Goal: Task Accomplishment & Management: Manage account settings

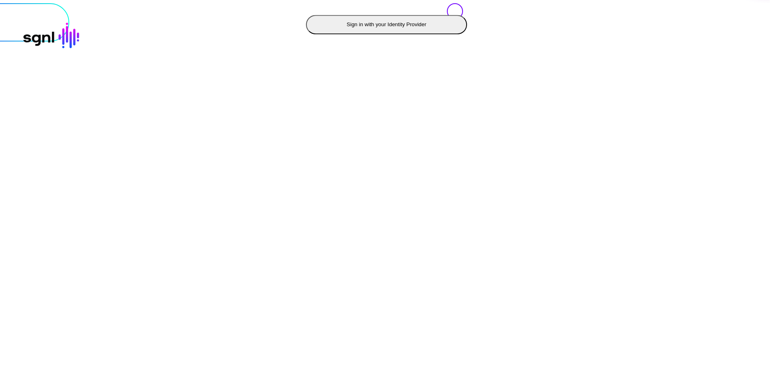
click at [306, 34] on button "Sign in with your Identity Provider" at bounding box center [386, 24] width 161 height 19
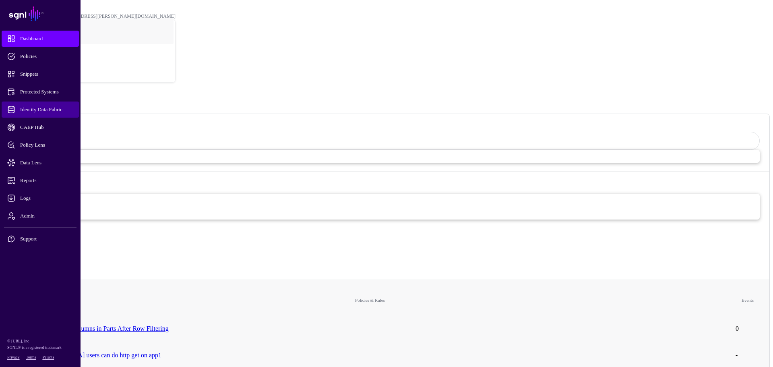
click at [37, 110] on span "Identity Data Fabric" at bounding box center [46, 109] width 79 height 8
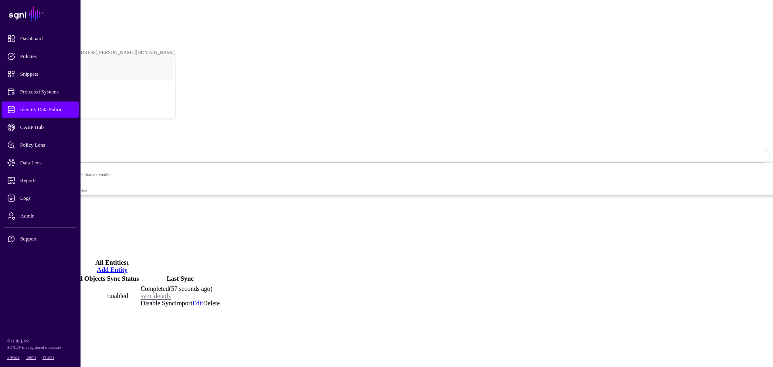
click at [40, 244] on link "Settings" at bounding box center [29, 247] width 21 height 7
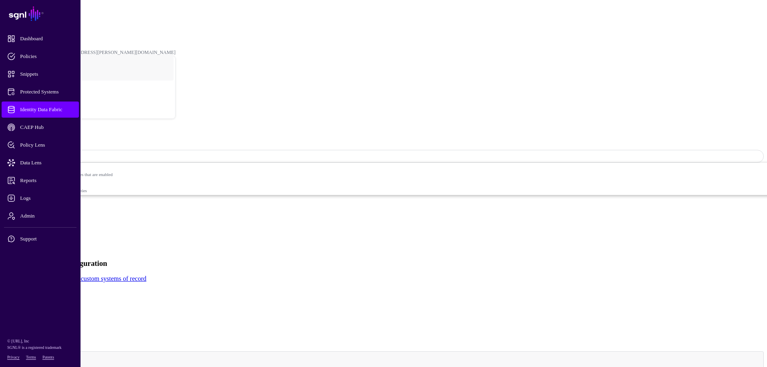
type input "***"
click at [66, 312] on textarea "**********" at bounding box center [34, 327] width 62 height 31
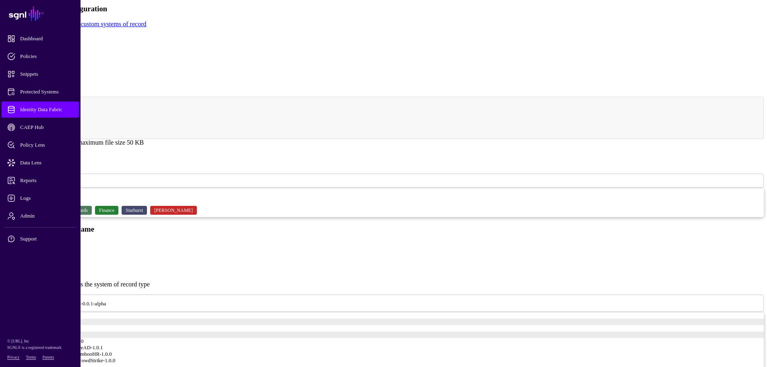
scroll to position [282, 0]
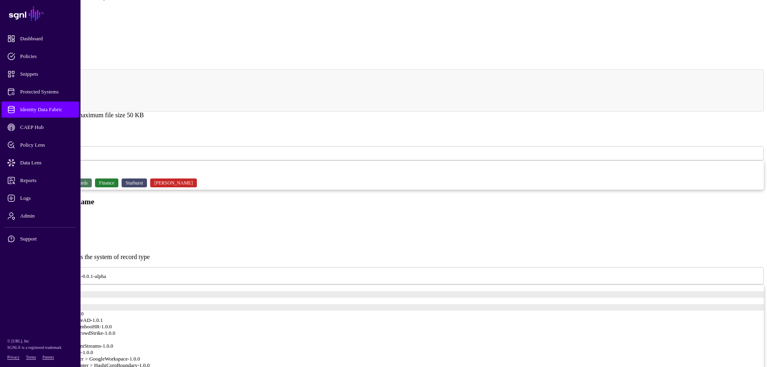
type textarea "***"
drag, startPoint x: 295, startPoint y: 169, endPoint x: 225, endPoint y: 166, distance: 69.7
click at [60, 221] on input "*****" at bounding box center [31, 225] width 57 height 8
drag, startPoint x: 281, startPoint y: 171, endPoint x: 263, endPoint y: 172, distance: 18.1
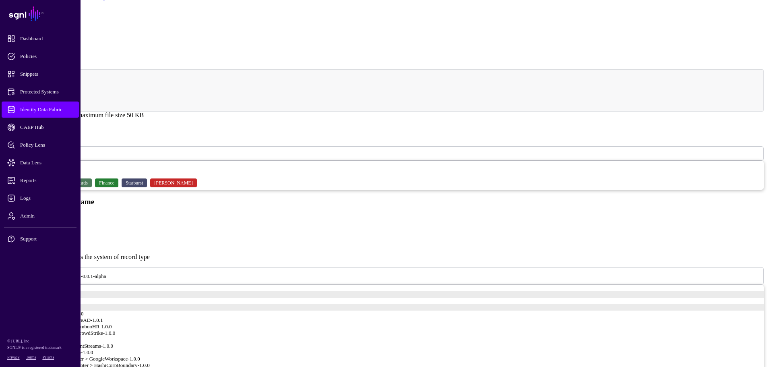
click at [60, 221] on input "*****" at bounding box center [31, 225] width 57 height 8
paste input "**********"
type input "**********"
click at [111, 272] on span at bounding box center [111, 275] width 0 height 7
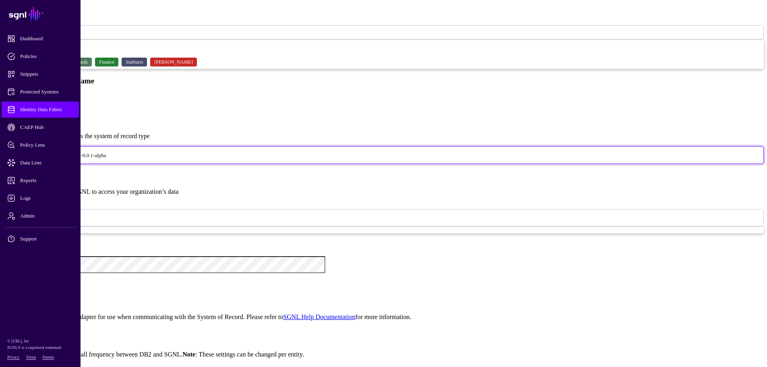
scroll to position [203, 0]
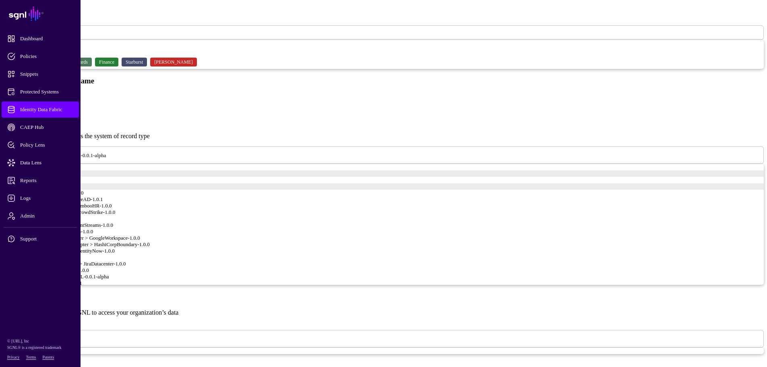
drag, startPoint x: 291, startPoint y: 264, endPoint x: 227, endPoint y: 274, distance: 65.5
click at [227, 274] on app-datasources-details-form "**********" at bounding box center [383, 319] width 760 height 927
paste input "**********"
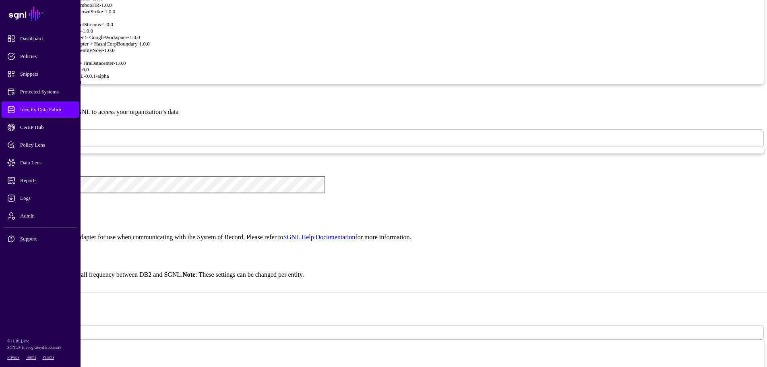
scroll to position [604, 0]
type input "**********"
click at [336, 246] on div "{ "Database" : "HANADB" }" at bounding box center [392, 283] width 744 height 75
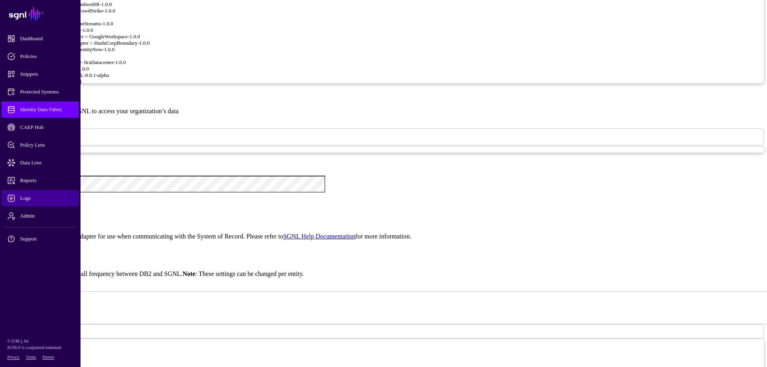
type textarea "**********"
click at [211, 112] on app-datasources-details-form "**********" at bounding box center [383, 118] width 760 height 927
click at [244, 112] on div "**********" at bounding box center [383, 118] width 760 height 927
click at [3, 192] on link at bounding box center [3, 192] width 0 height 0
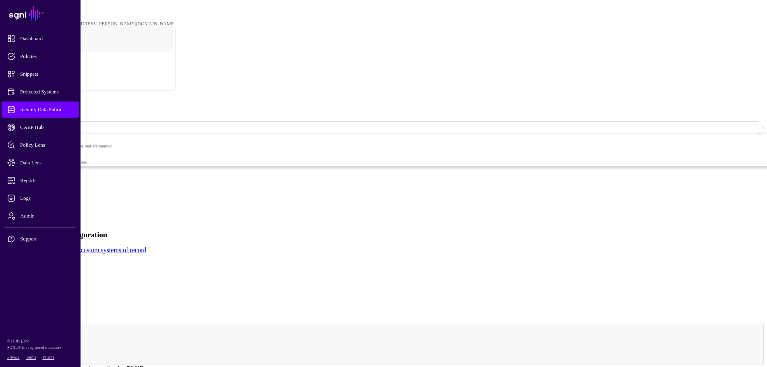
scroll to position [0, 0]
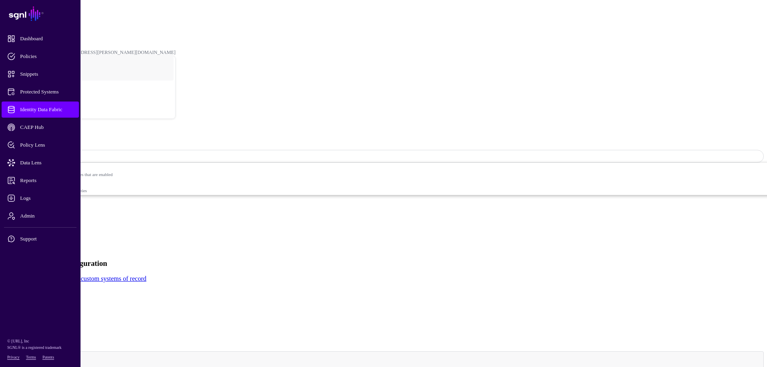
click at [39, 222] on link "Entities" at bounding box center [29, 225] width 20 height 7
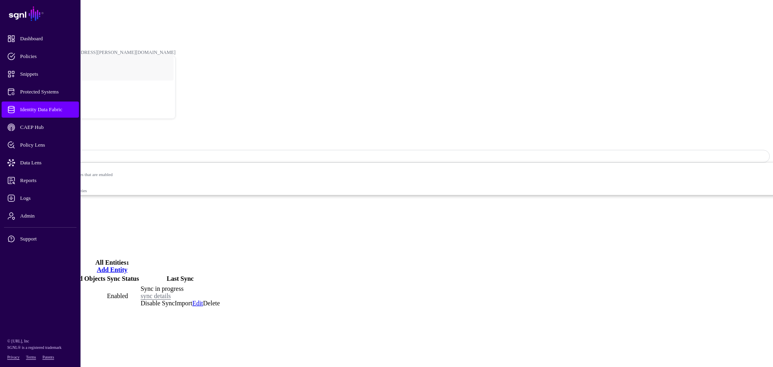
click at [52, 107] on span "Identity Data Fabric" at bounding box center [46, 109] width 79 height 8
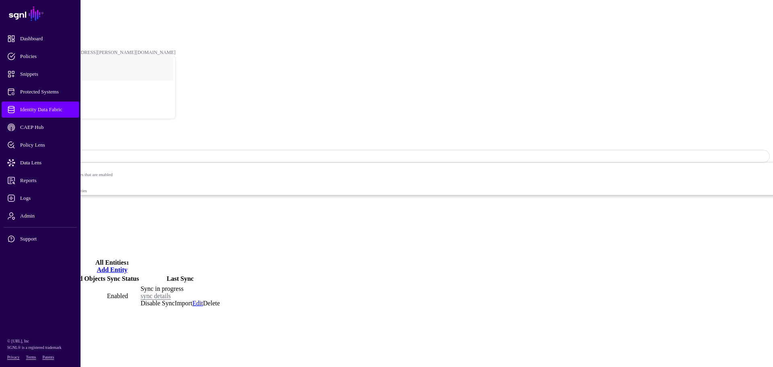
click at [40, 244] on link "Settings" at bounding box center [29, 247] width 21 height 7
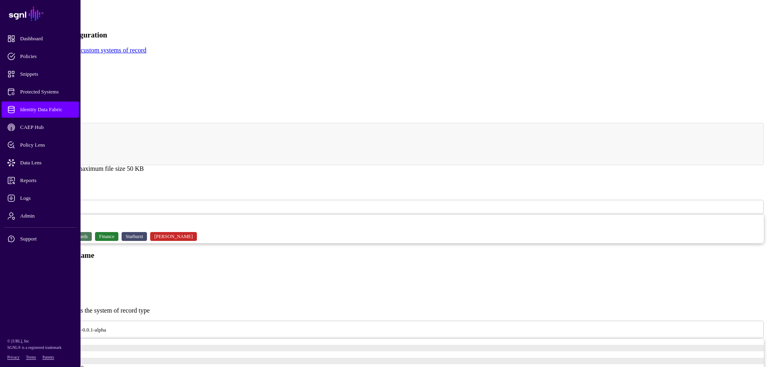
scroll to position [322, 0]
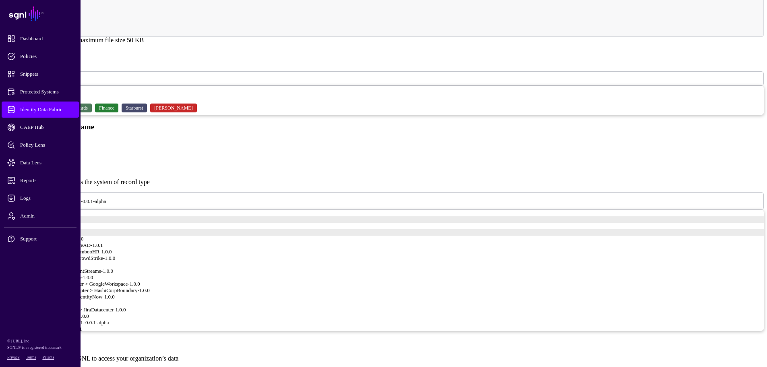
scroll to position [443, 0]
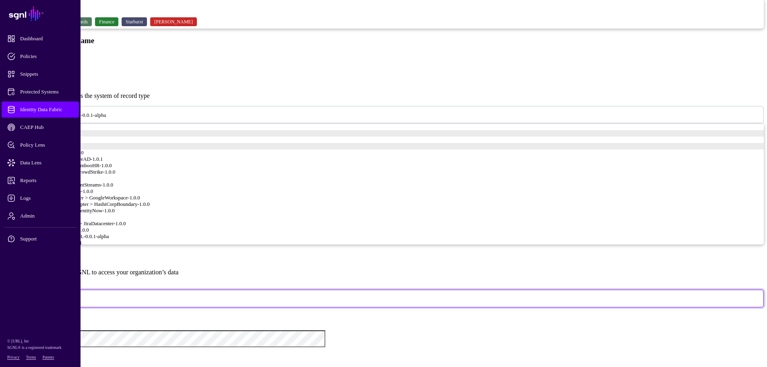
click at [562, 285] on div "**********" at bounding box center [383, 299] width 760 height 95
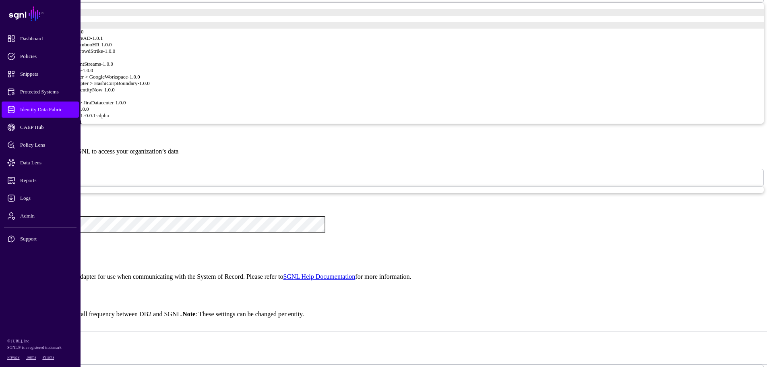
scroll to position [523, 0]
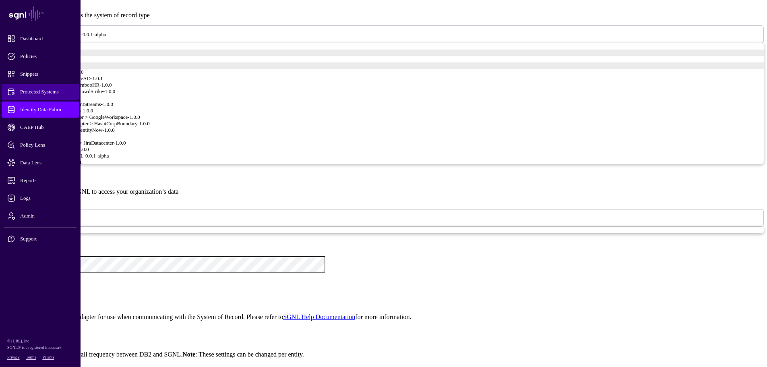
click at [37, 89] on span "Protected Systems" at bounding box center [46, 92] width 79 height 8
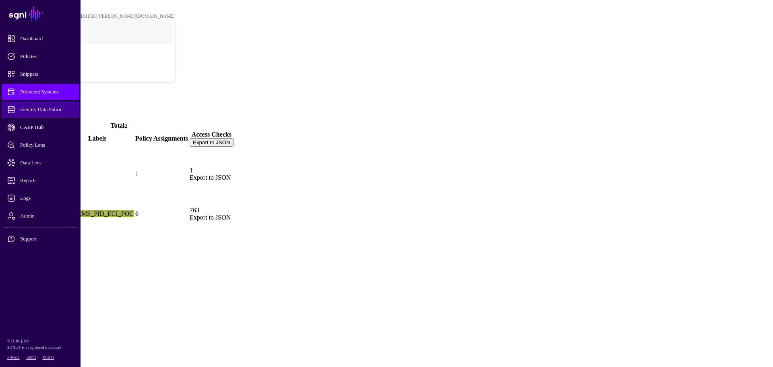
click at [33, 107] on span "Identity Data Fabric" at bounding box center [46, 109] width 79 height 8
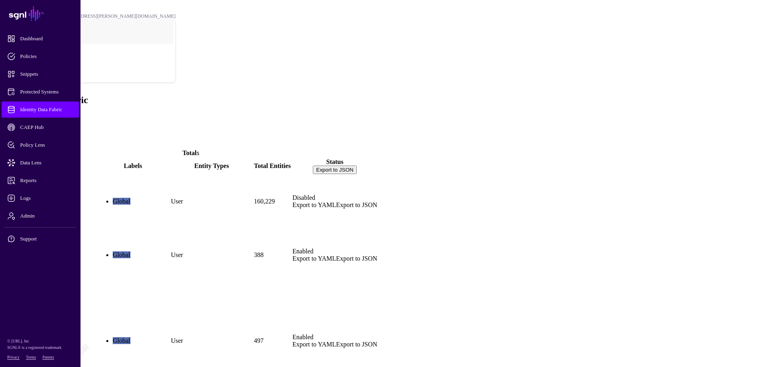
click at [48, 211] on link "ActiveDirectory" at bounding box center [26, 214] width 44 height 7
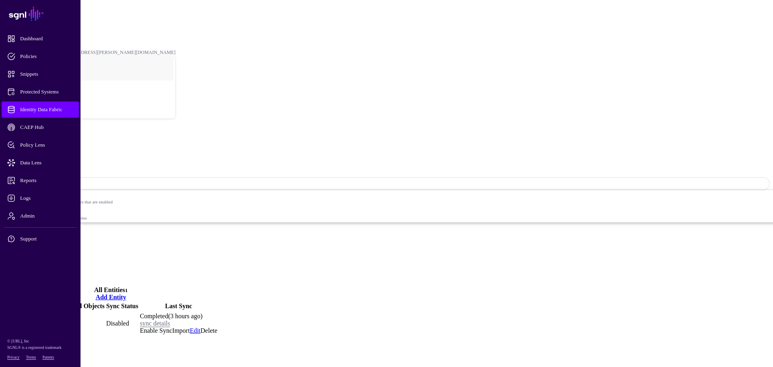
click at [40, 271] on link "Settings" at bounding box center [29, 274] width 21 height 7
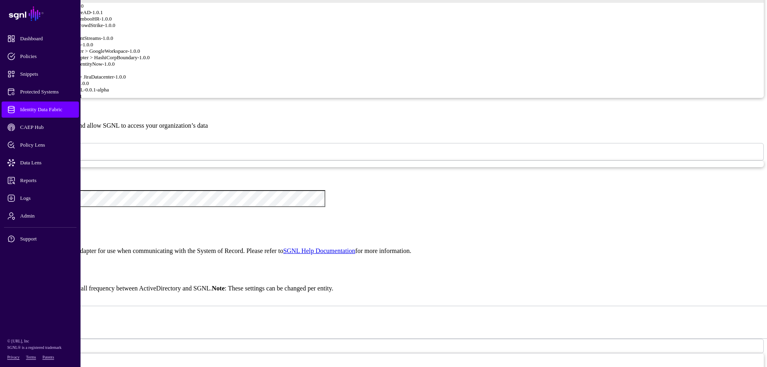
click at [41, 111] on span "Identity Data Fabric" at bounding box center [46, 109] width 79 height 8
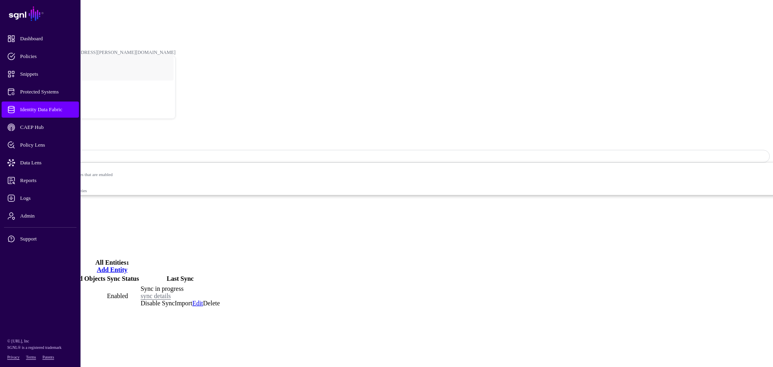
click at [25, 292] on link "MARC" at bounding box center [14, 295] width 20 height 7
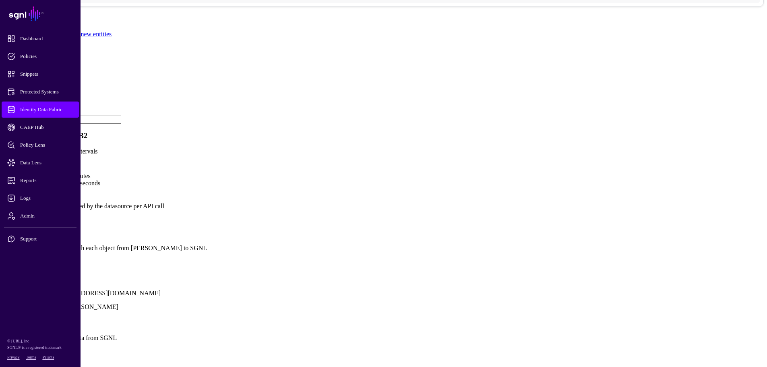
scroll to position [428, 0]
click at [52, 258] on link "Show all attributes" at bounding box center [27, 261] width 48 height 7
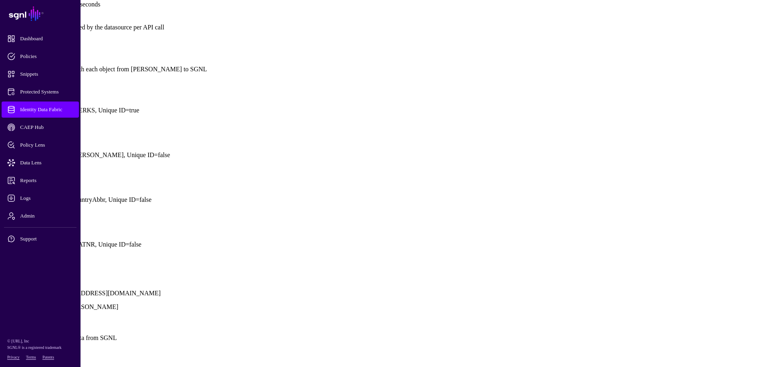
scroll to position [483, 0]
click at [3, 93] on link at bounding box center [3, 93] width 0 height 0
click at [3, 138] on link at bounding box center [3, 138] width 0 height 0
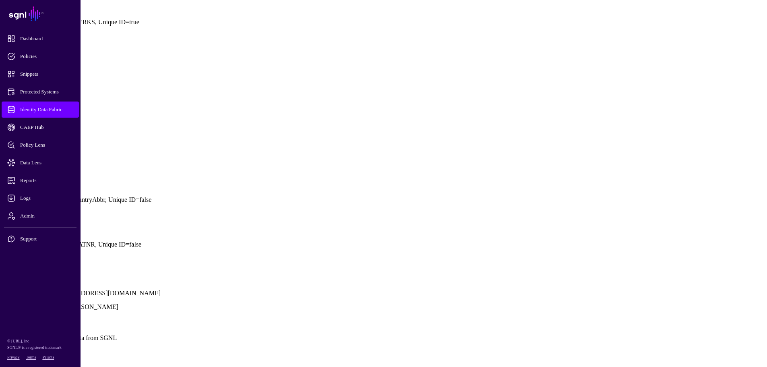
click at [3, 5] on link at bounding box center [3, 5] width 0 height 0
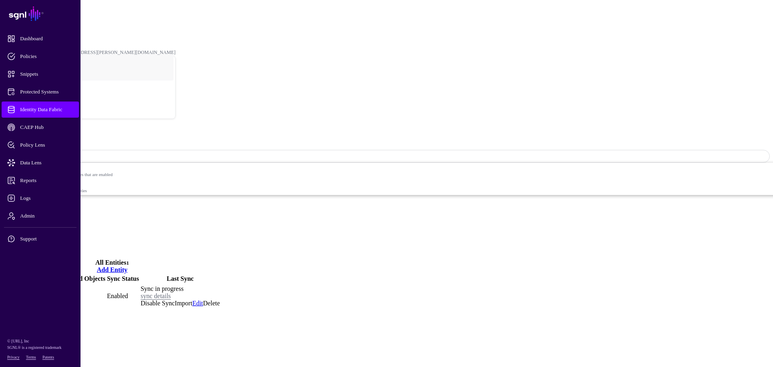
click at [25, 292] on link "MARC" at bounding box center [14, 295] width 20 height 7
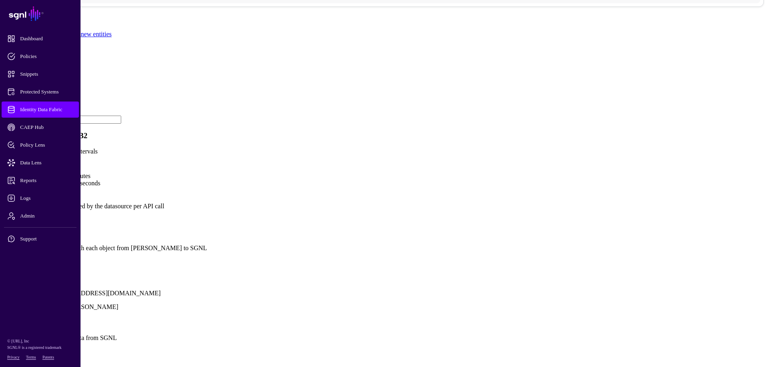
scroll to position [443, 0]
click at [52, 258] on link "Show all attributes" at bounding box center [27, 261] width 48 height 7
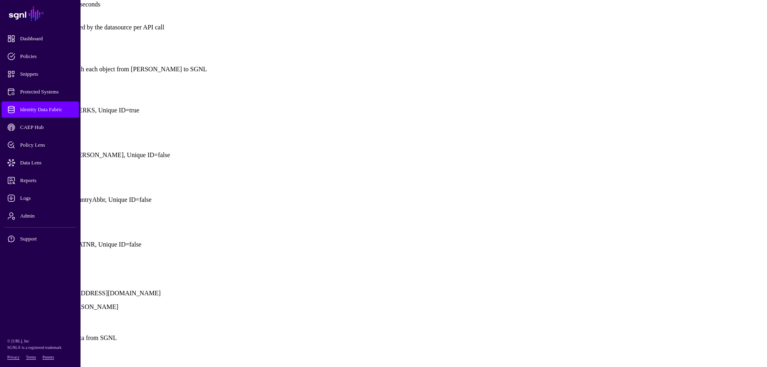
click at [3, 182] on link at bounding box center [3, 182] width 0 height 0
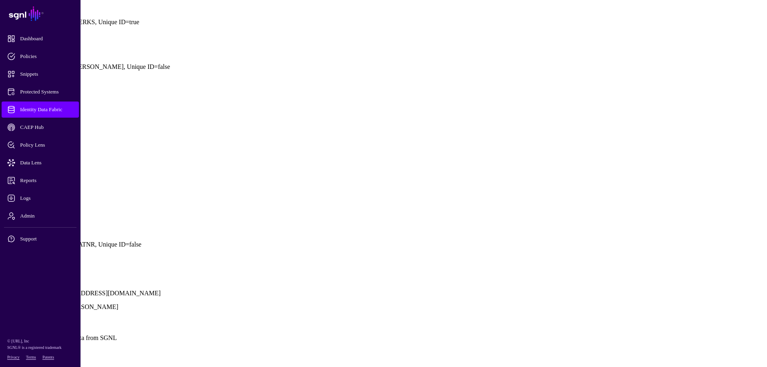
scroll to position [564, 0]
click at [3, 227] on link at bounding box center [3, 227] width 0 height 0
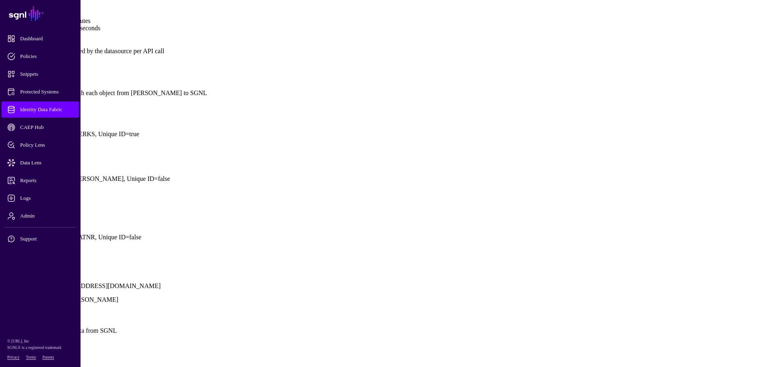
click at [45, 355] on button "Save" at bounding box center [36, 359] width 19 height 8
click at [390, 218] on div "Sync is enabled Sync in progress ( sync details ) Entity Configuration Learn mo…" at bounding box center [383, 73] width 760 height 549
click at [27, 72] on span "Snippets" at bounding box center [46, 74] width 79 height 8
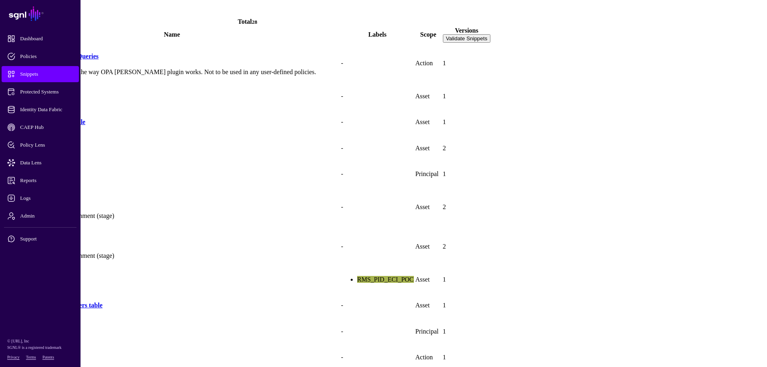
scroll to position [121, 0]
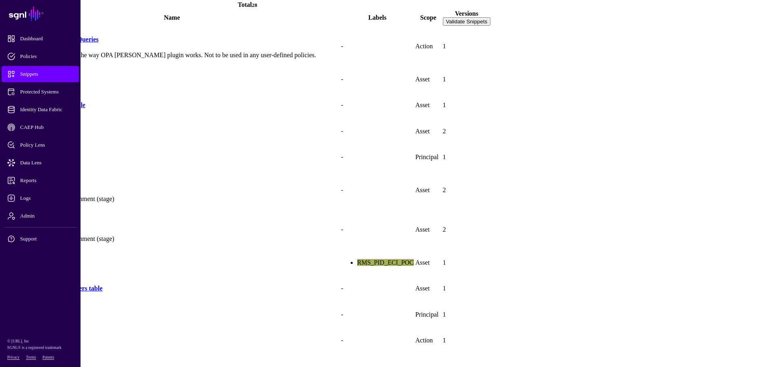
click at [58, 259] on link "Columns in MARC" at bounding box center [30, 262] width 53 height 7
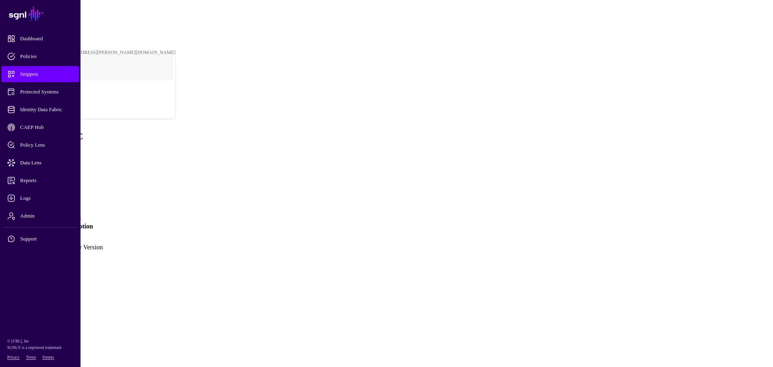
click at [32, 240] on link "Version 1" at bounding box center [19, 243] width 26 height 7
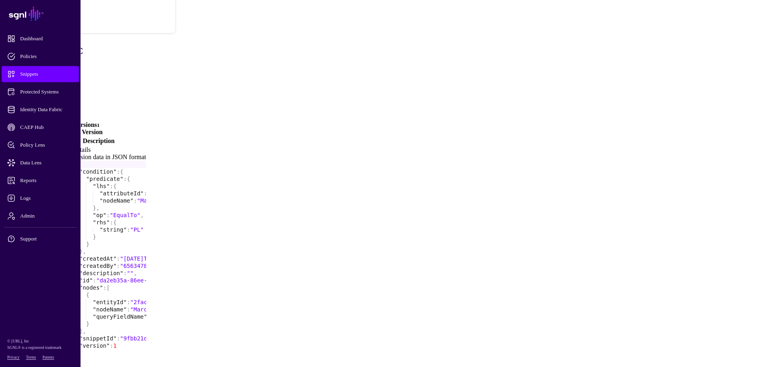
scroll to position [93, 0]
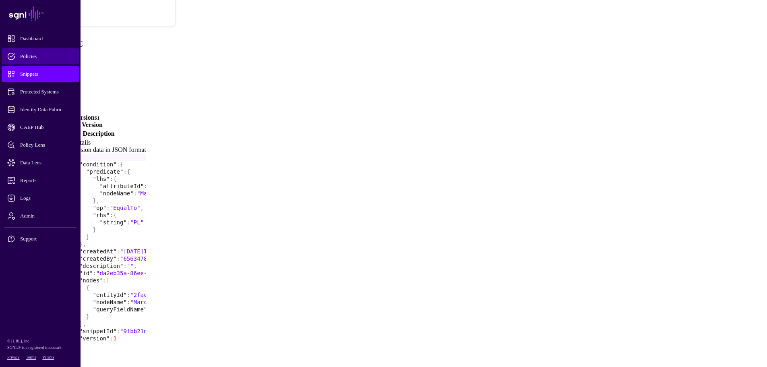
click at [34, 55] on span "Policies" at bounding box center [46, 56] width 79 height 8
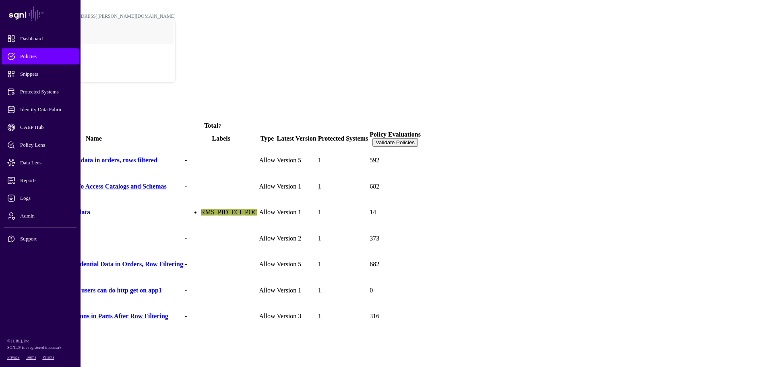
click at [90, 209] on link "Polish users can see polish data" at bounding box center [47, 212] width 86 height 7
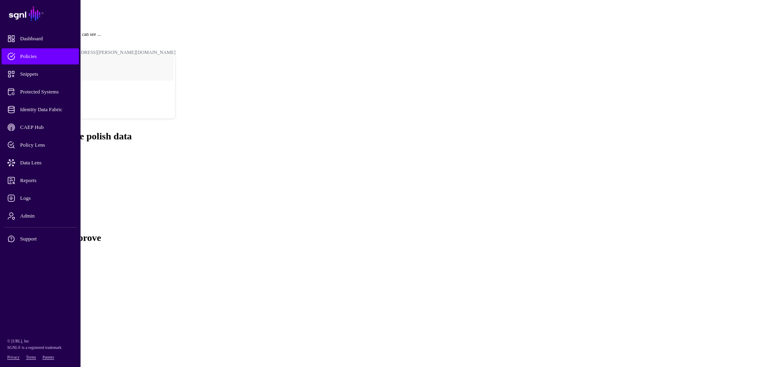
click at [31, 19] on link "Policies" at bounding box center [23, 22] width 15 height 6
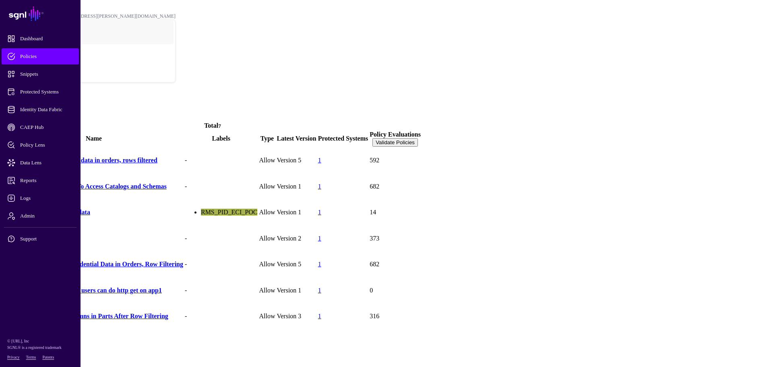
drag, startPoint x: 149, startPoint y: 162, endPoint x: 126, endPoint y: 165, distance: 23.1
click at [90, 209] on link "Polish users can see polish data" at bounding box center [47, 212] width 86 height 7
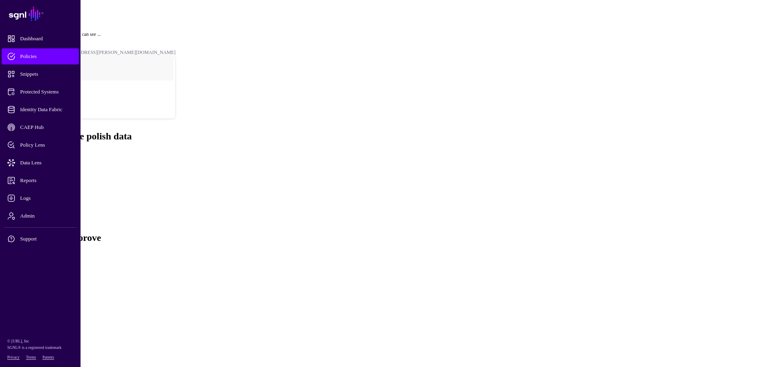
click at [53, 192] on span "Assignments" at bounding box center [35, 195] width 33 height 7
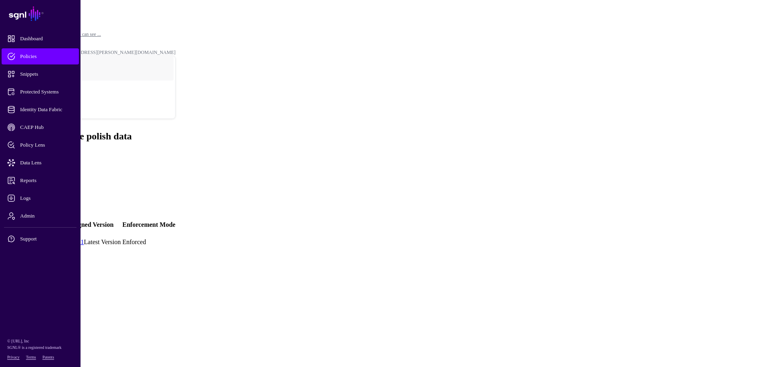
click at [58, 238] on link "[PERSON_NAME]" at bounding box center [30, 241] width 53 height 7
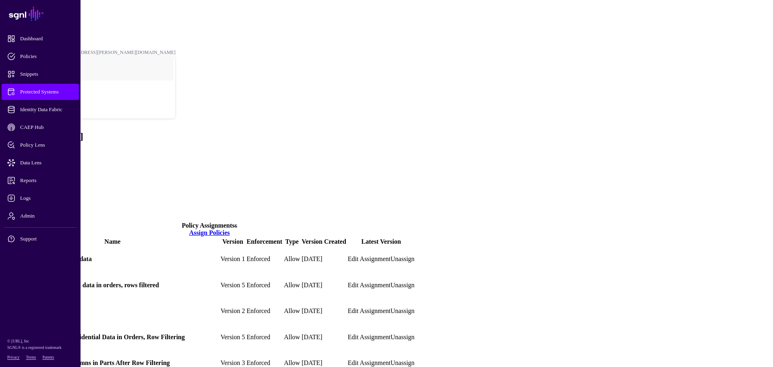
click at [415, 255] on link "Unassign" at bounding box center [403, 258] width 24 height 7
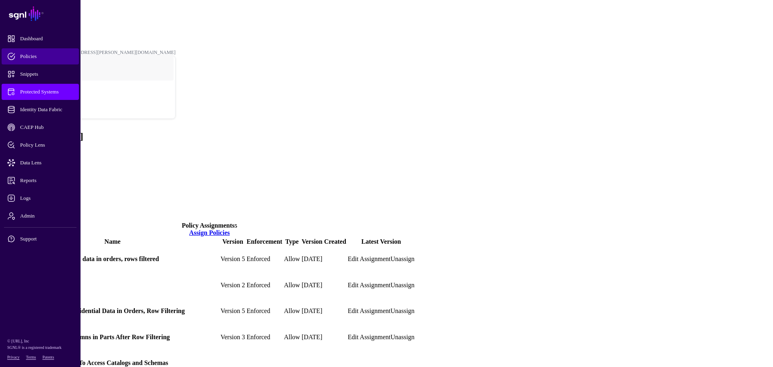
click at [26, 57] on span "Policies" at bounding box center [46, 56] width 79 height 8
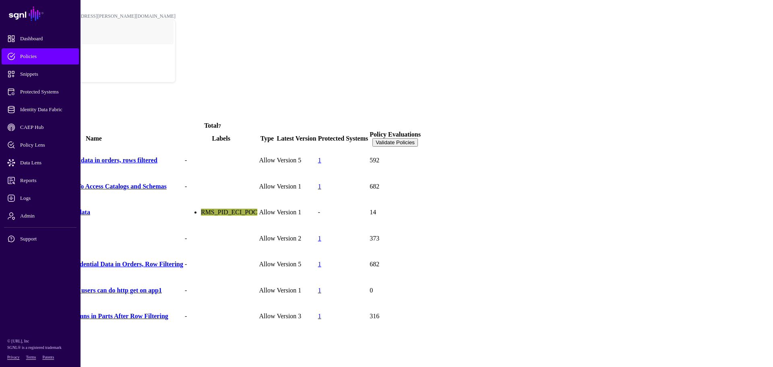
click at [90, 209] on link "Polish users can see polish data" at bounding box center [47, 212] width 86 height 7
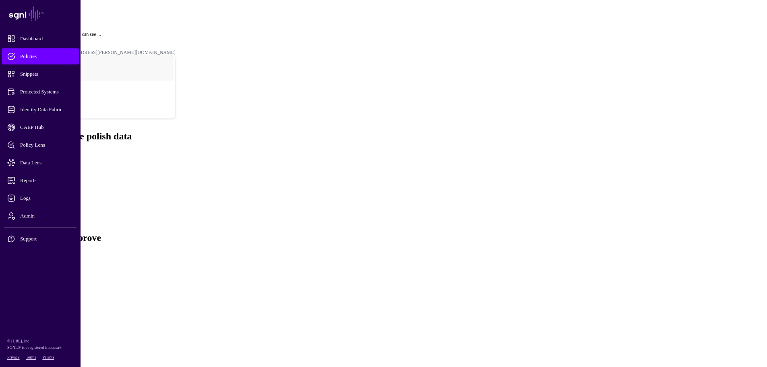
click at [53, 192] on span "Assignments" at bounding box center [35, 195] width 33 height 7
click at [40, 206] on link "Settings" at bounding box center [29, 209] width 21 height 7
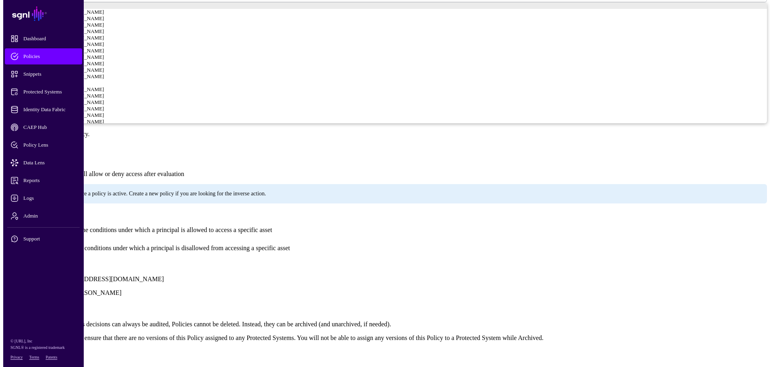
scroll to position [471, 0]
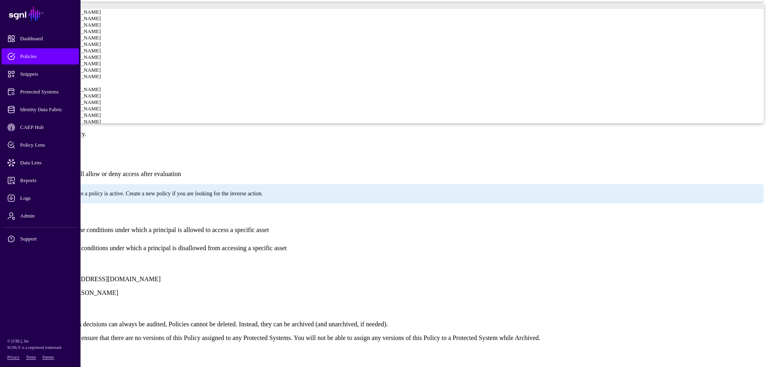
click at [24, 348] on link "Archive" at bounding box center [13, 351] width 21 height 7
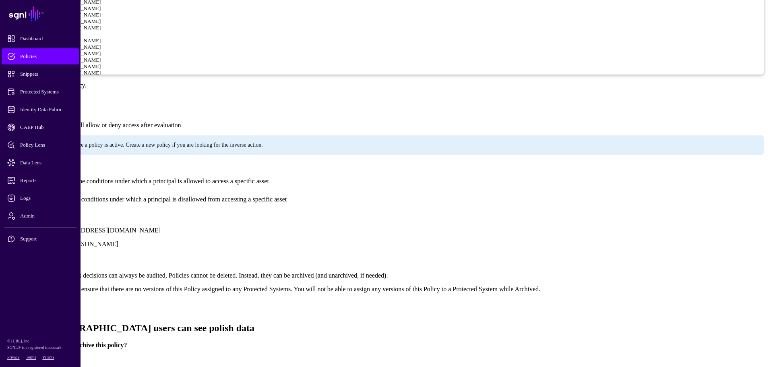
click at [62, 355] on button "Yes, archive" at bounding box center [44, 359] width 35 height 8
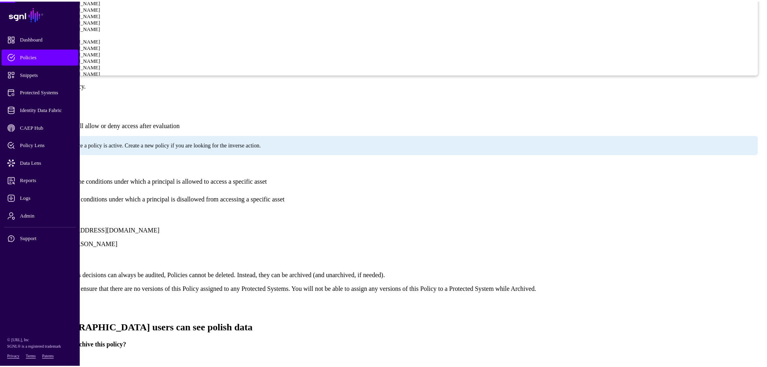
scroll to position [463, 0]
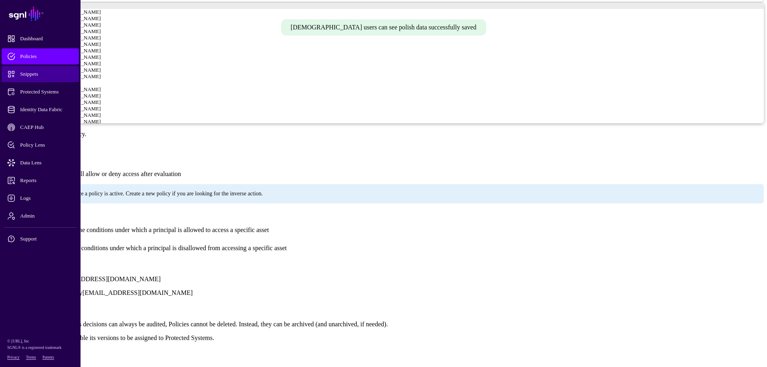
click at [40, 74] on span "Snippets" at bounding box center [46, 74] width 79 height 8
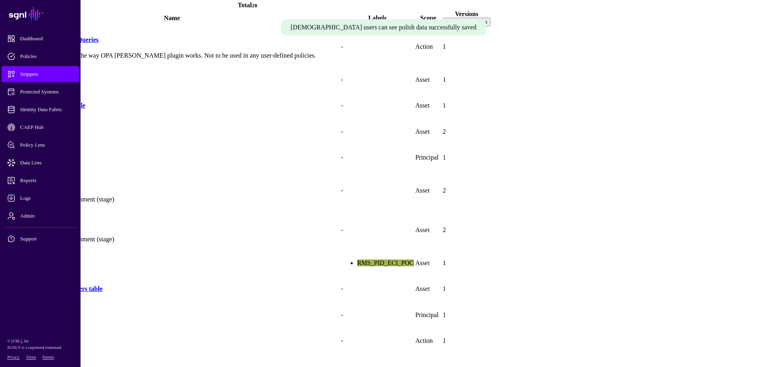
scroll to position [121, 0]
click at [58, 259] on link "Columns in MARC" at bounding box center [30, 262] width 53 height 7
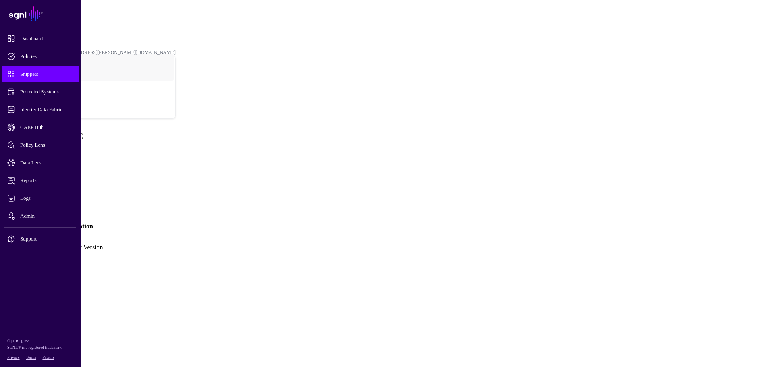
click at [32, 240] on link "Version 1" at bounding box center [19, 243] width 26 height 7
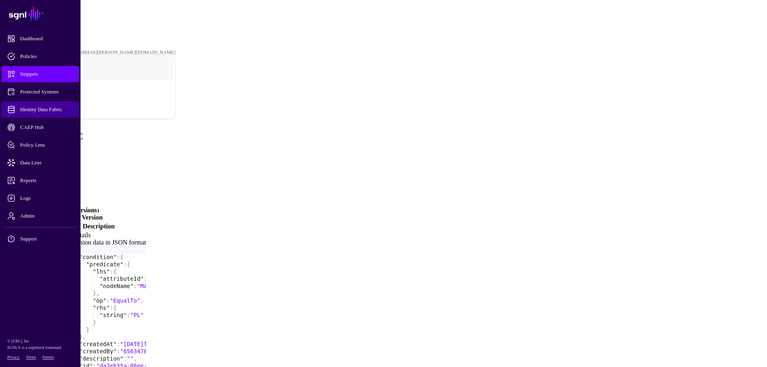
click at [39, 107] on span "Identity Data Fabric" at bounding box center [46, 109] width 79 height 8
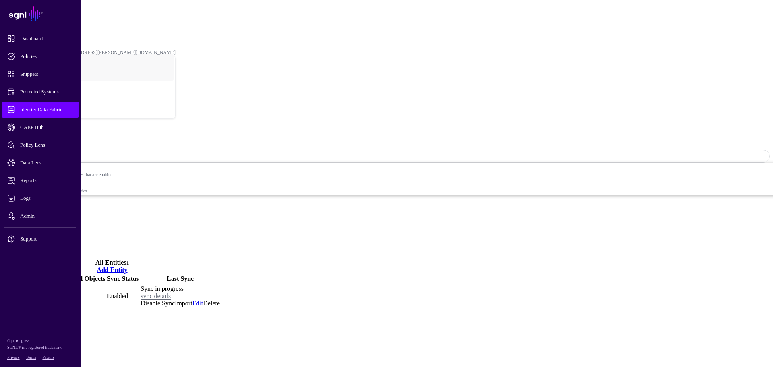
click at [25, 292] on link "MARC" at bounding box center [14, 295] width 20 height 7
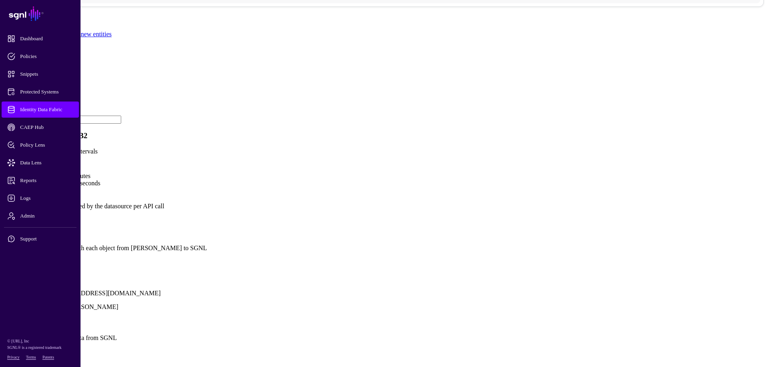
scroll to position [468, 0]
click at [52, 258] on link "Show all attributes" at bounding box center [27, 261] width 48 height 7
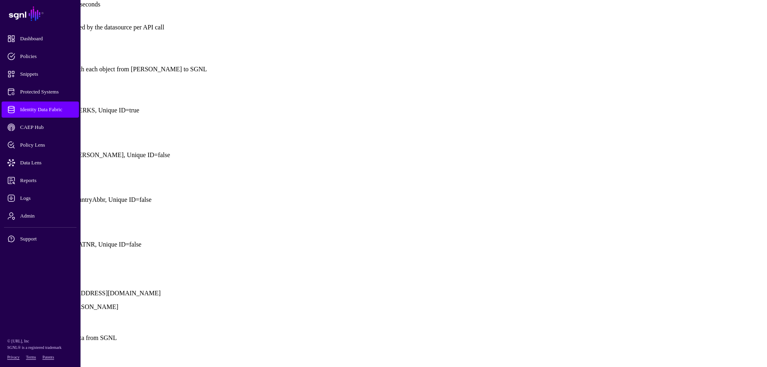
click at [3, 221] on link at bounding box center [3, 221] width 0 height 0
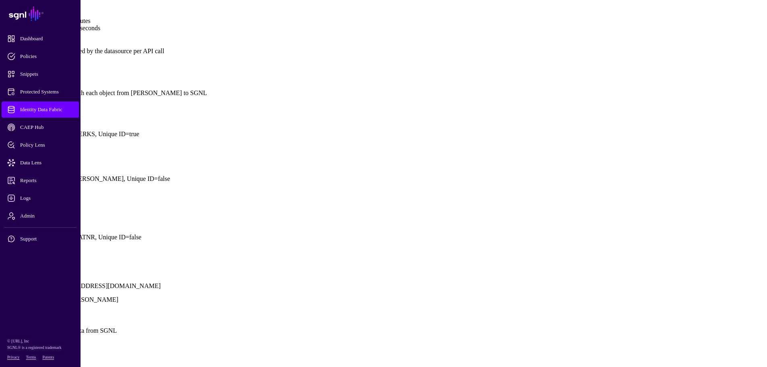
click at [45, 355] on button "Save" at bounding box center [36, 359] width 19 height 8
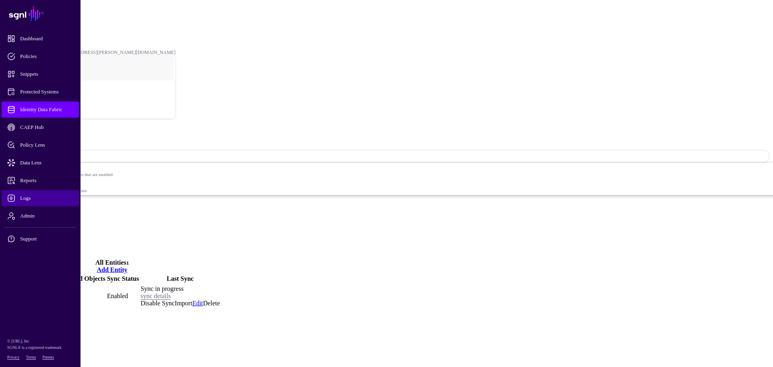
click at [27, 194] on span "Logs" at bounding box center [46, 198] width 79 height 8
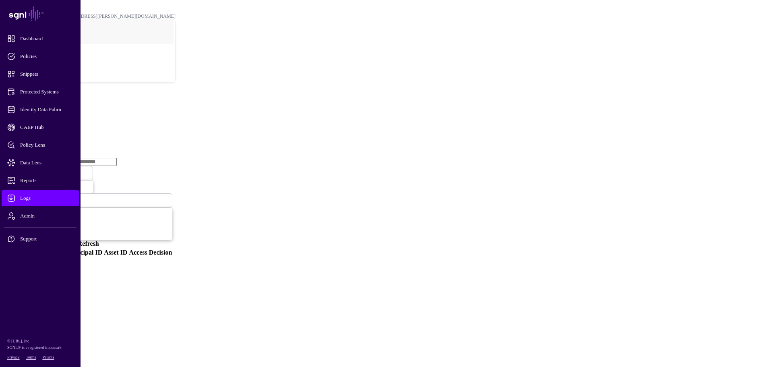
click at [64, 121] on link "Ingestion Service" at bounding box center [41, 124] width 45 height 7
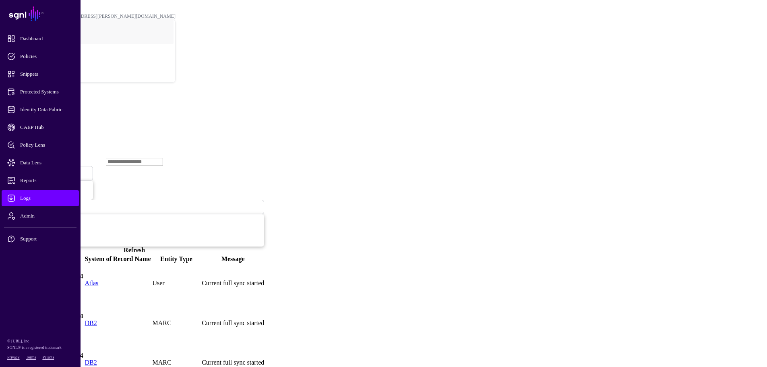
click at [4, 323] on link at bounding box center [4, 323] width 0 height 0
click at [50, 169] on span at bounding box center [50, 172] width 0 height 7
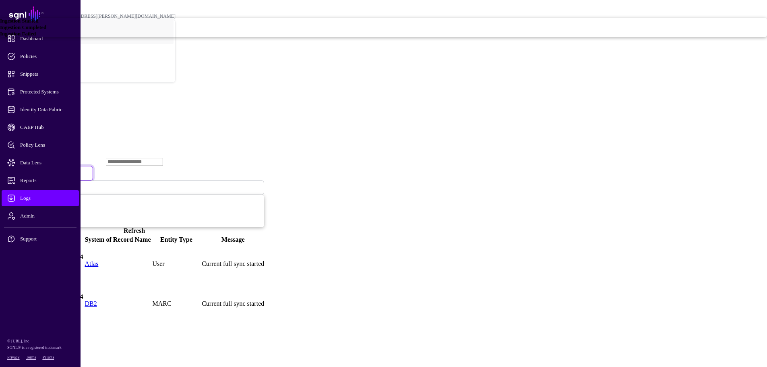
click at [36, 37] on span "Ingestion Failed" at bounding box center [18, 34] width 36 height 6
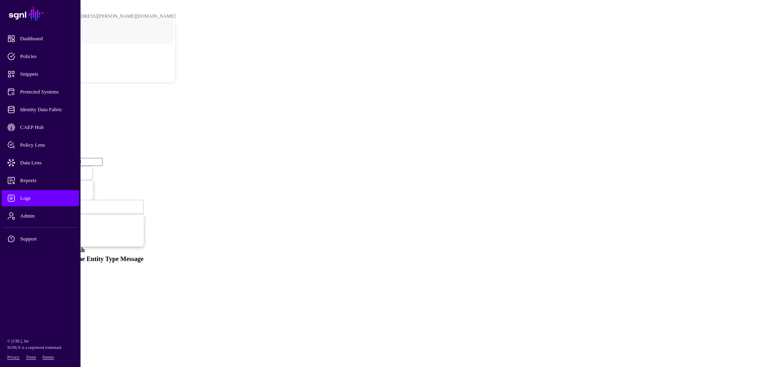
click at [48, 169] on span at bounding box center [48, 172] width 0 height 7
click at [269, 31] on div "Ingestion Completed" at bounding box center [386, 27] width 773 height 6
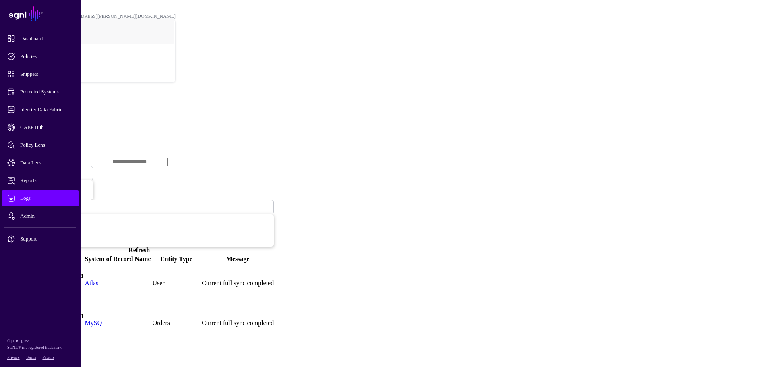
click at [4, 323] on link at bounding box center [4, 323] width 0 height 0
click at [58, 169] on span at bounding box center [58, 172] width 0 height 7
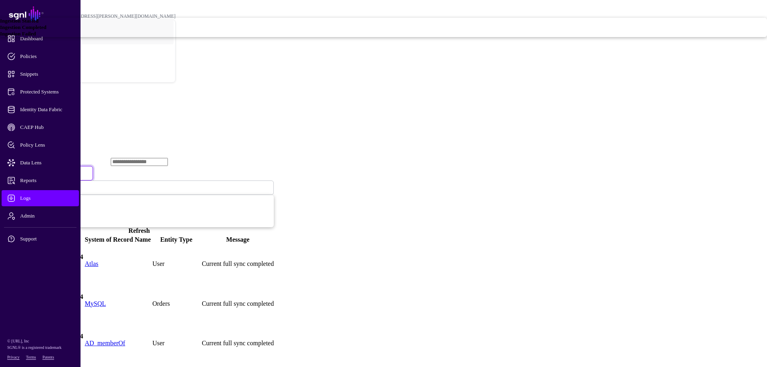
click at [36, 37] on span "Ingestion Failed" at bounding box center [18, 34] width 36 height 6
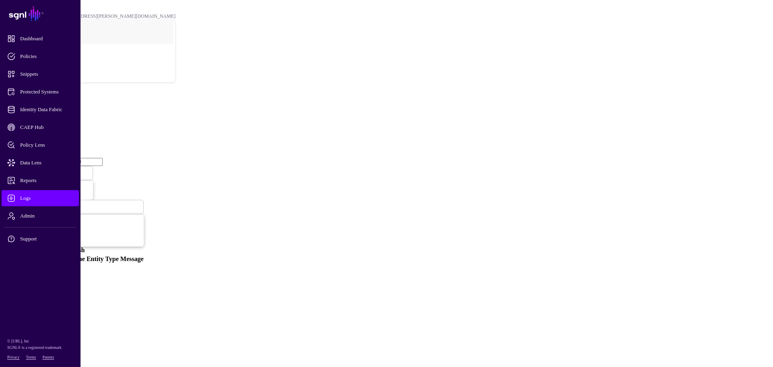
click at [130, 167] on main "SGNL Dashboard Policies Snippets Protected Systems Identity Data Fabric CAEP Hu…" at bounding box center [386, 137] width 767 height 269
click at [29, 111] on span "Identity Data Fabric" at bounding box center [46, 109] width 79 height 8
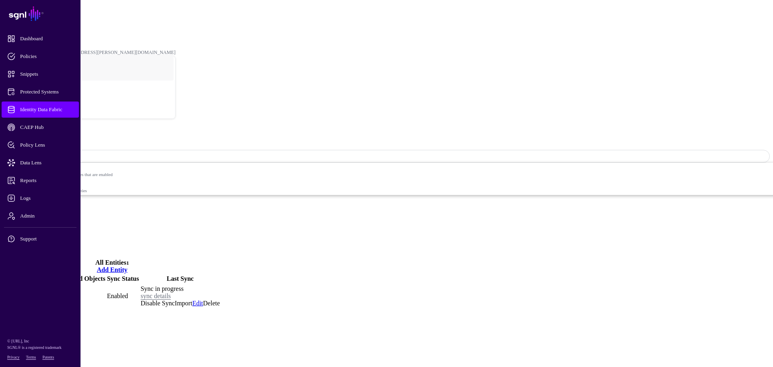
click at [25, 283] on td "MARC" at bounding box center [14, 295] width 21 height 25
click at [25, 292] on link "MARC" at bounding box center [14, 295] width 20 height 7
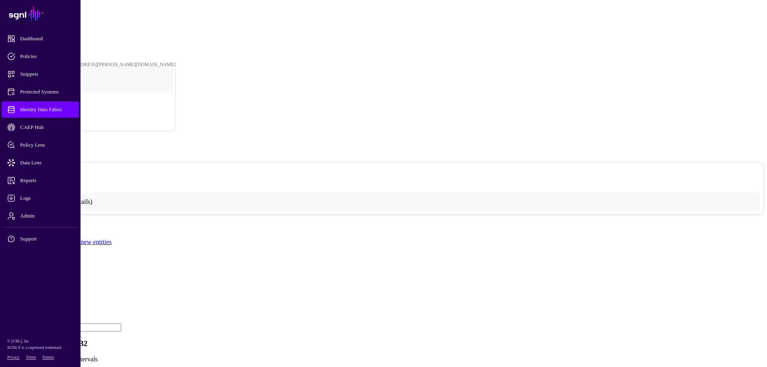
click at [21, 182] on span at bounding box center [21, 182] width 0 height 0
click at [162, 7] on div "POC / Identity Data Fabric / DB2 / Entities / MARC [EMAIL_ADDRESS][PERSON_NAME]…" at bounding box center [383, 69] width 735 height 124
click at [25, 31] on link "DB2" at bounding box center [20, 34] width 9 height 6
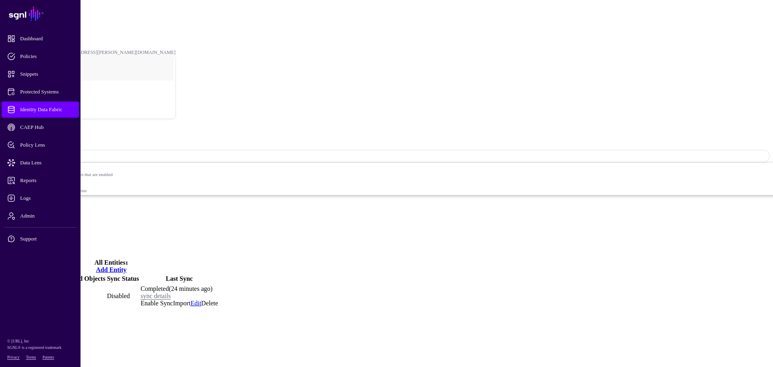
click at [40, 244] on link "Settings" at bounding box center [29, 247] width 21 height 7
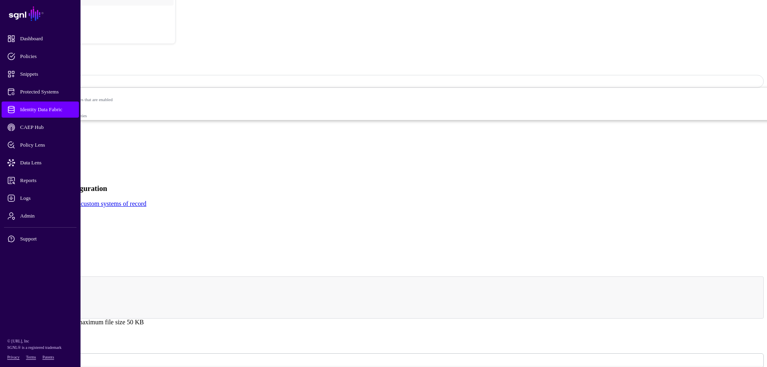
scroll to position [30, 0]
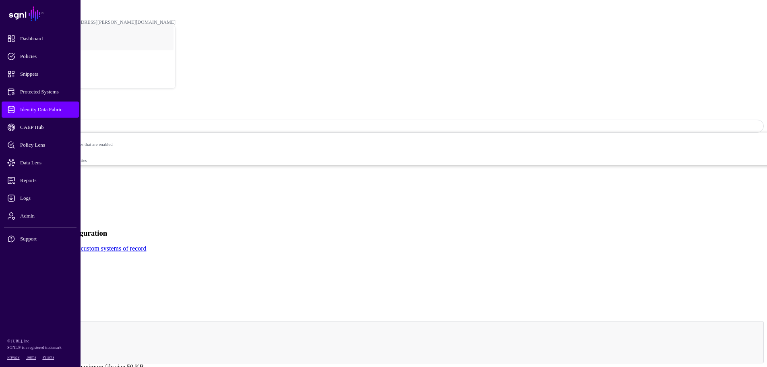
click at [67, 122] on span at bounding box center [67, 125] width 0 height 7
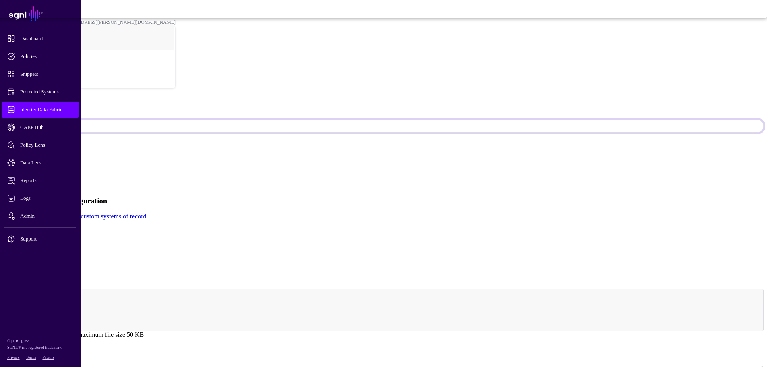
click at [677, 16] on span "Syncing inactive for all configured entities" at bounding box center [311, 13] width 912 height 5
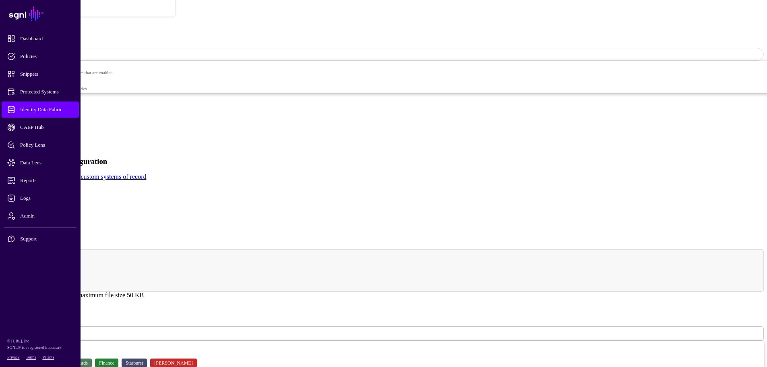
scroll to position [111, 0]
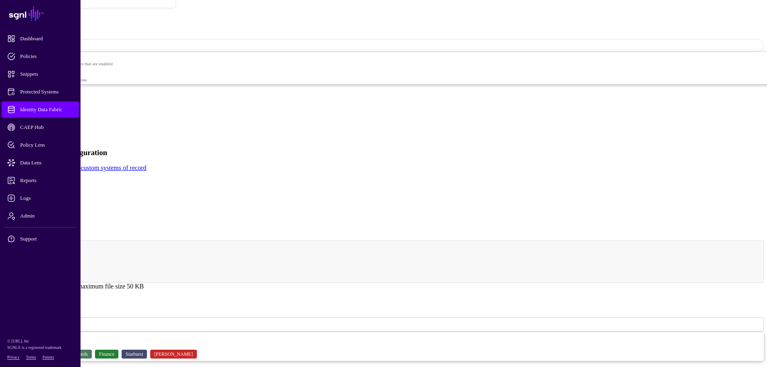
click at [27, 107] on span "Identity Data Fabric" at bounding box center [46, 109] width 79 height 8
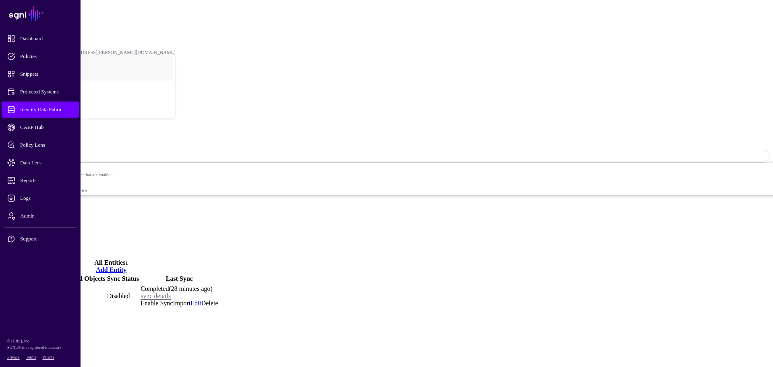
click at [54, 229] on link "Relationships" at bounding box center [36, 232] width 35 height 7
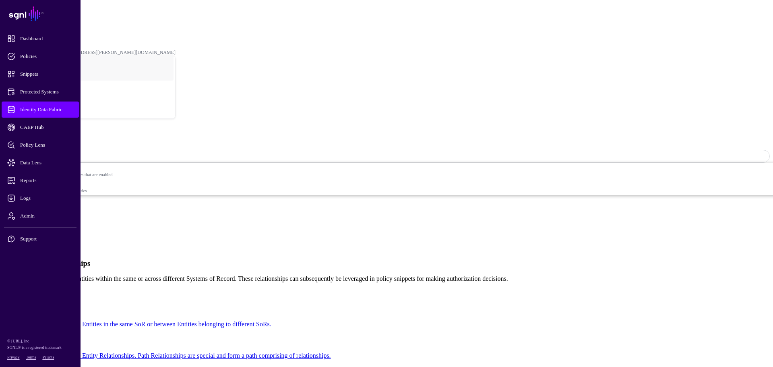
click at [45, 237] on link "Visualizer" at bounding box center [32, 240] width 26 height 7
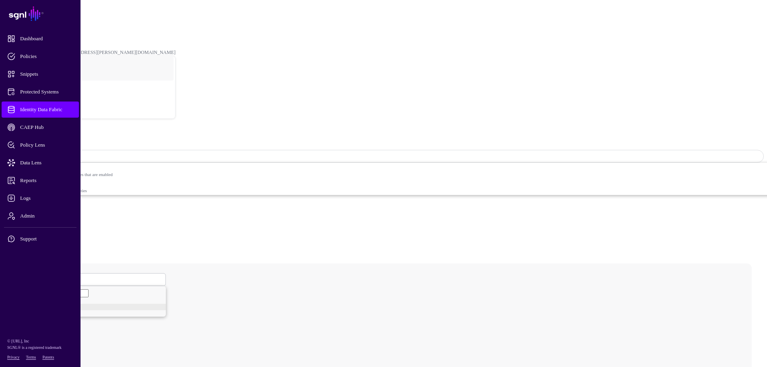
click at [40, 244] on link "Settings" at bounding box center [29, 247] width 21 height 7
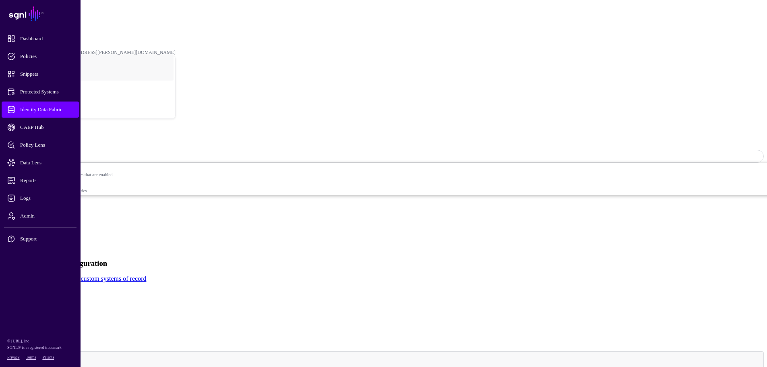
click at [215, 131] on div "DB2 Sync Status: Disabled Enabled Syncing active for all configured entities th…" at bounding box center [383, 173] width 760 height 85
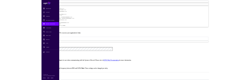
scroll to position [403, 0]
